Goal: Find specific page/section: Find specific page/section

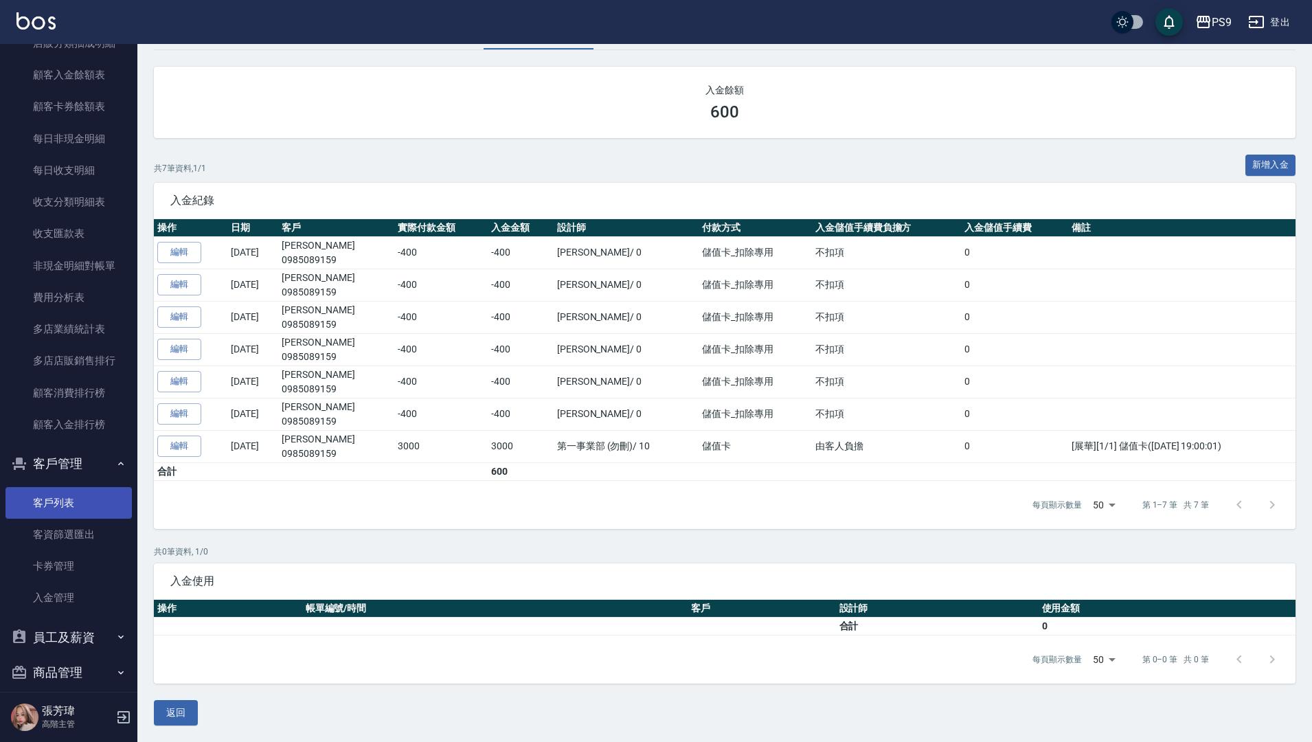
scroll to position [1533, 0]
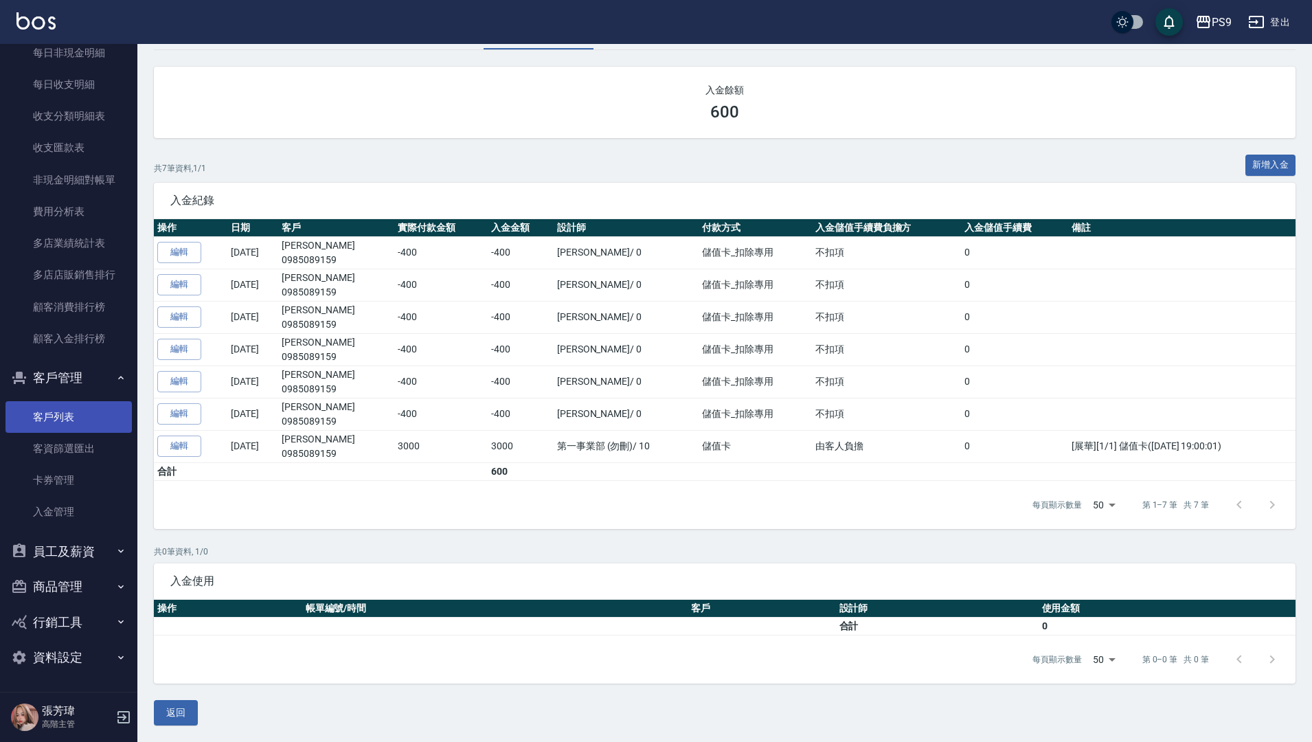
drag, startPoint x: 67, startPoint y: 419, endPoint x: 85, endPoint y: 402, distance: 24.3
click at [67, 419] on link "客戶列表" at bounding box center [68, 417] width 126 height 32
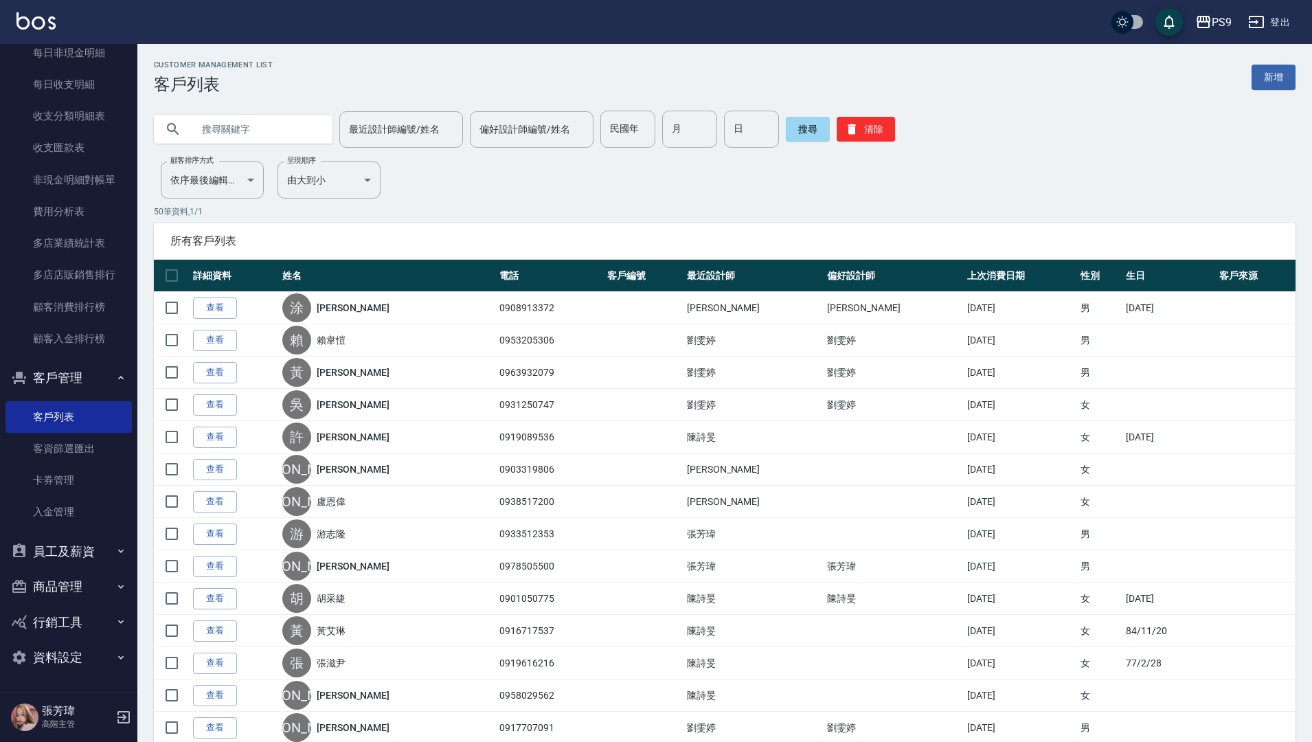
click at [267, 135] on input "text" at bounding box center [256, 129] width 129 height 37
type input "t"
type input "陳"
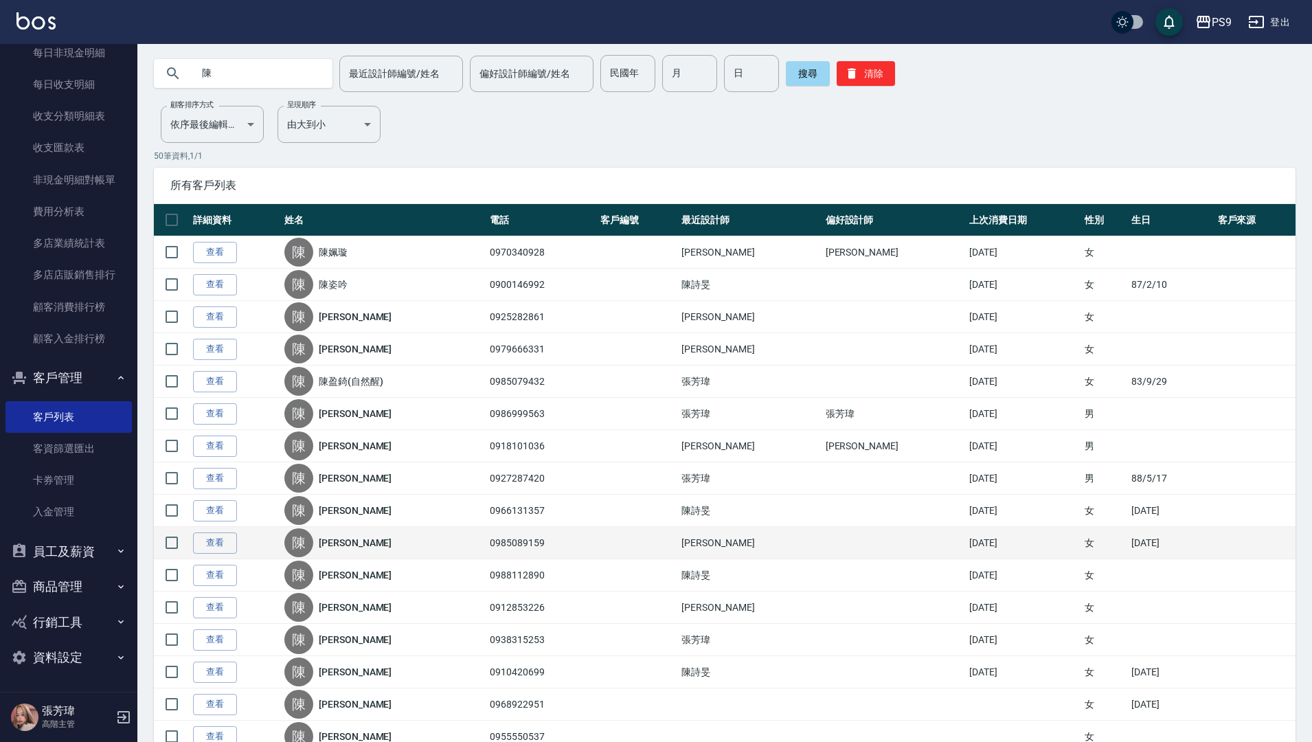
scroll to position [69, 0]
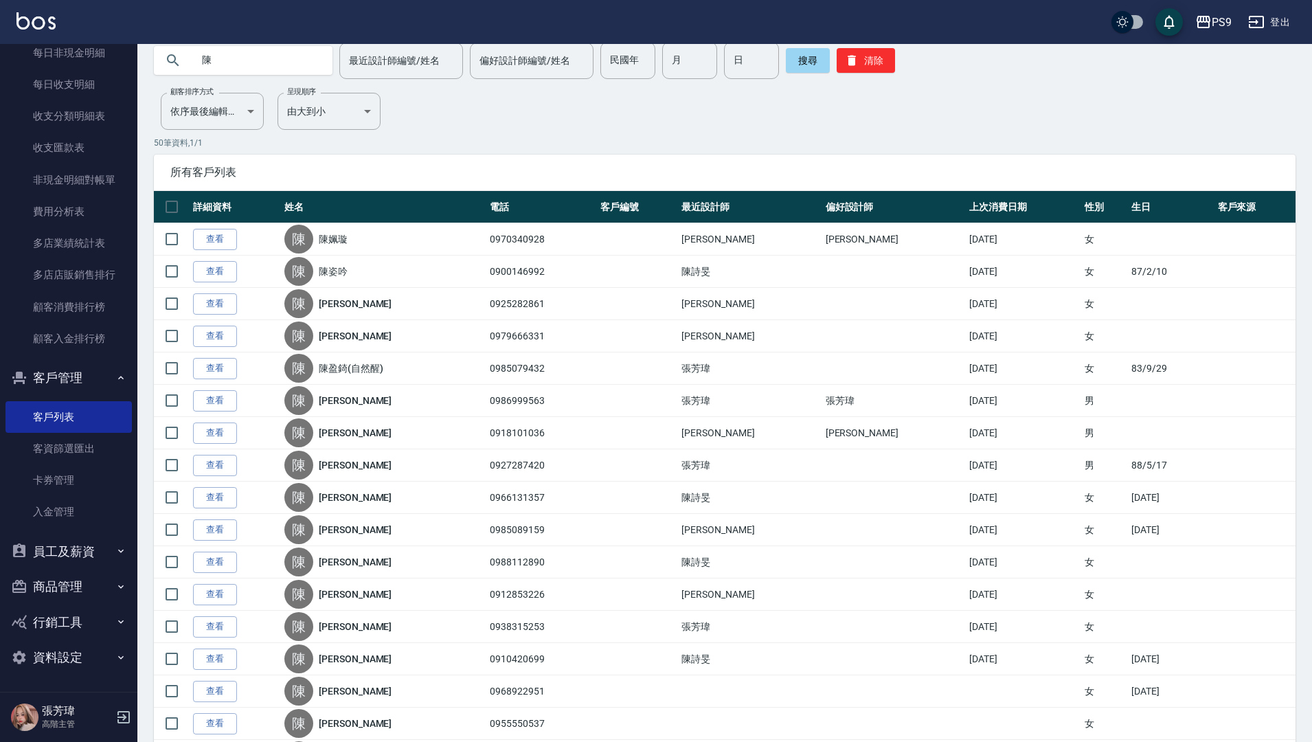
click at [354, 460] on link "[PERSON_NAME]" at bounding box center [355, 465] width 73 height 14
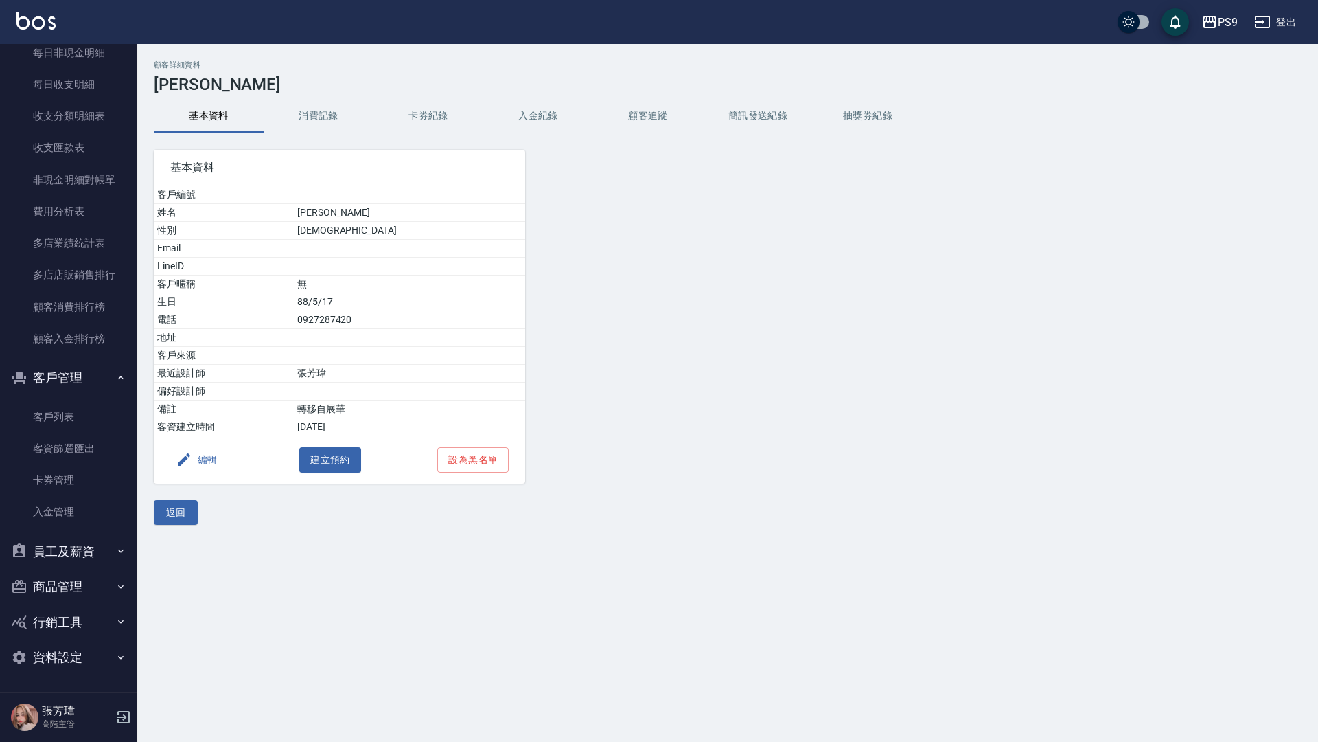
click at [549, 117] on button "入金紀錄" at bounding box center [538, 116] width 110 height 33
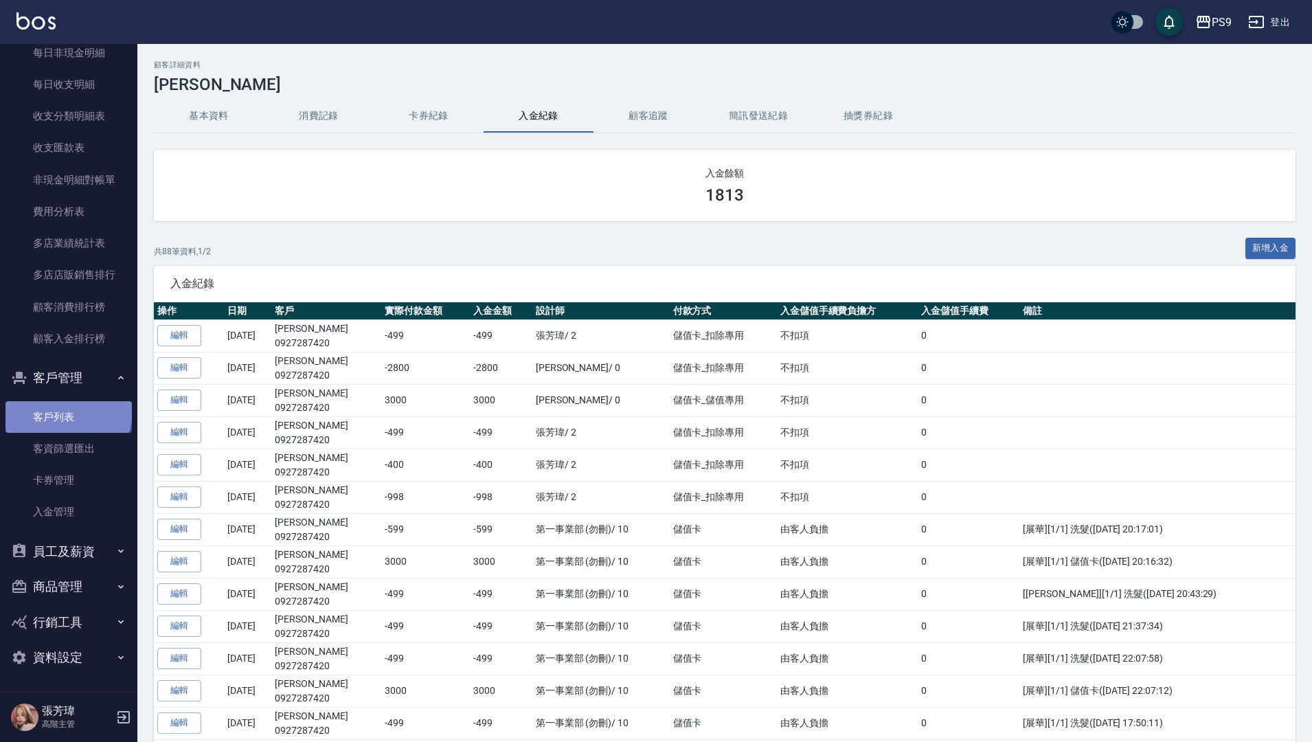
click at [67, 410] on link "客戶列表" at bounding box center [68, 417] width 126 height 32
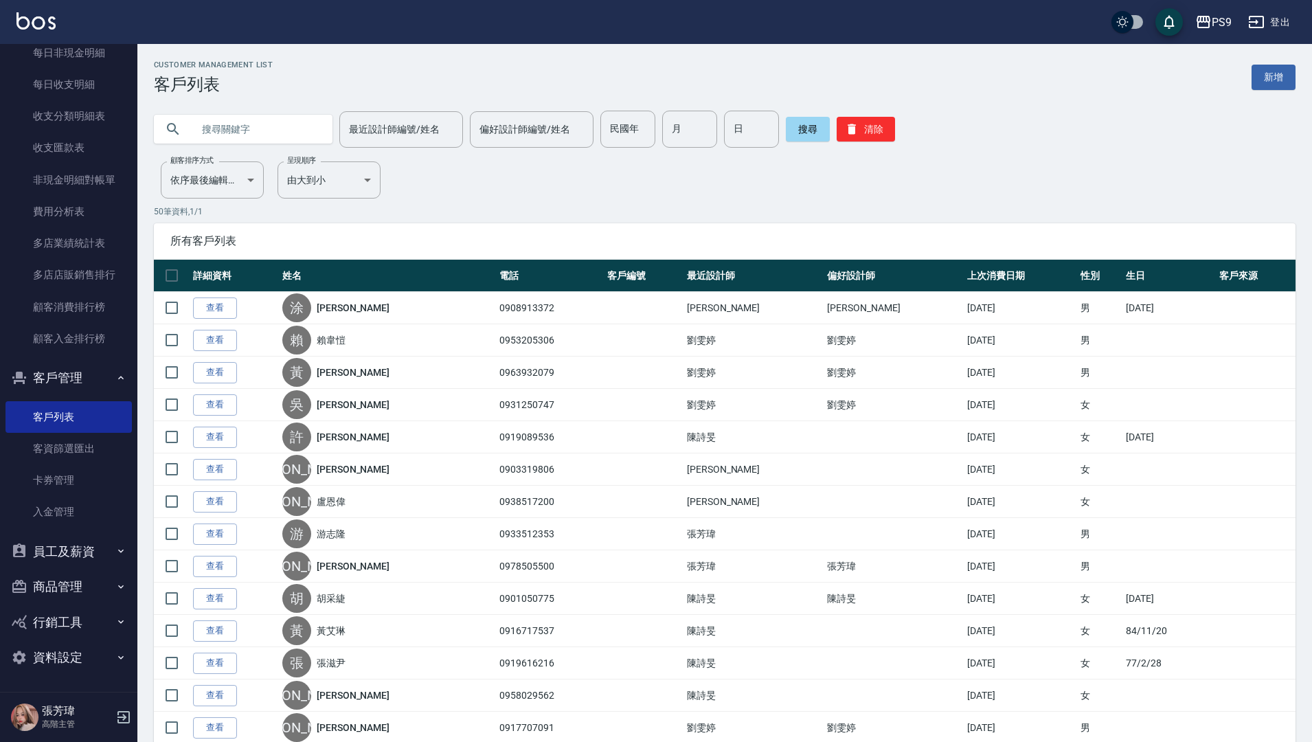
click at [275, 137] on input "text" at bounding box center [256, 129] width 129 height 37
type input "詹"
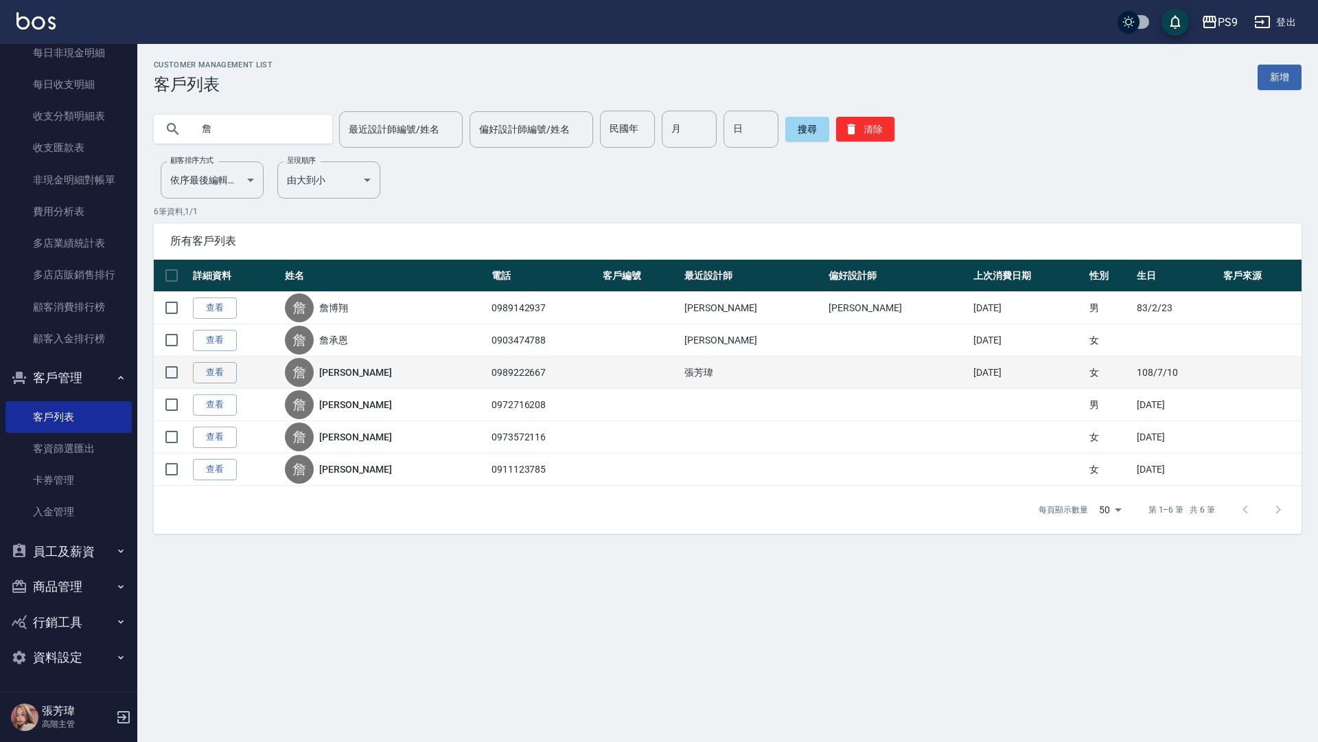
click at [358, 377] on link "[PERSON_NAME]" at bounding box center [355, 372] width 73 height 14
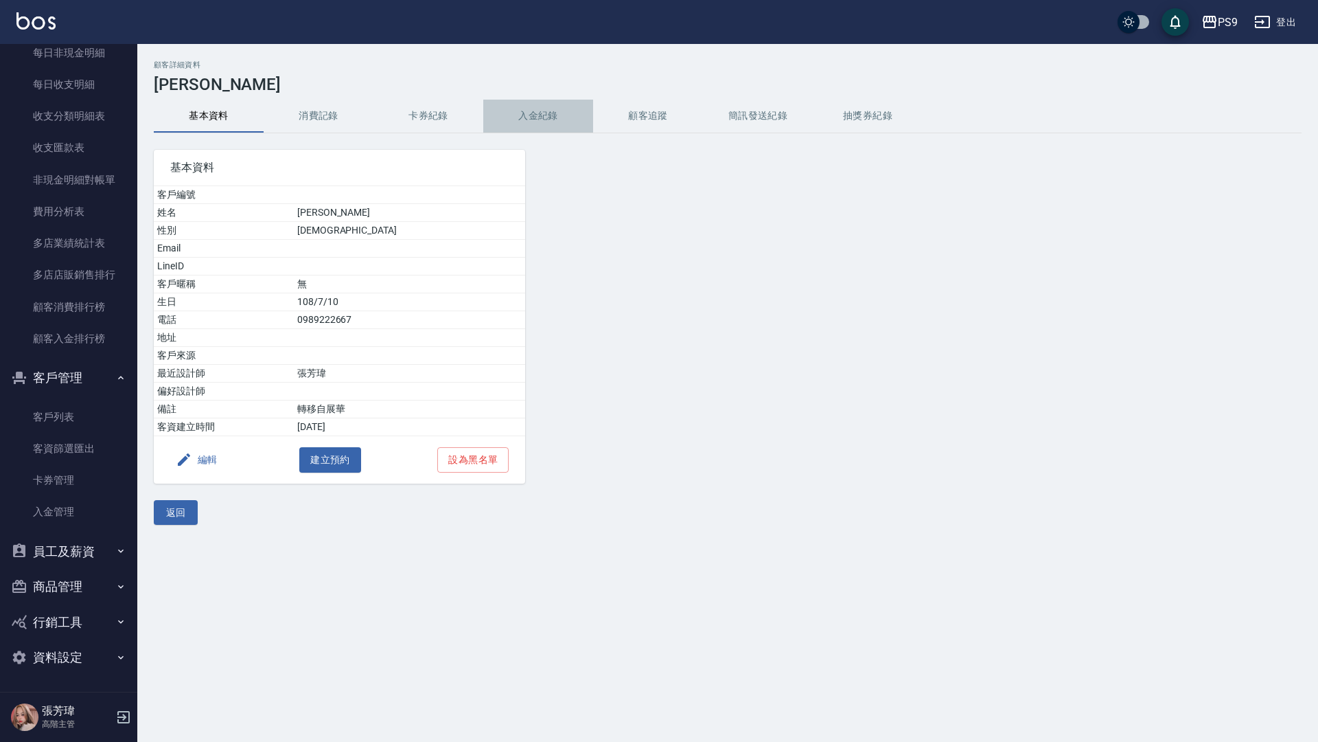
click at [537, 116] on button "入金紀錄" at bounding box center [538, 116] width 110 height 33
